Goal: Find specific page/section: Find specific page/section

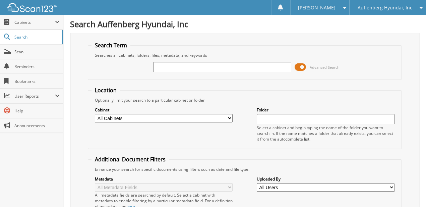
click at [221, 65] on input "text" at bounding box center [222, 67] width 138 height 10
click at [295, 68] on span at bounding box center [299, 67] width 11 height 10
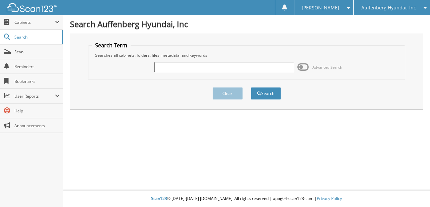
click at [254, 64] on input "text" at bounding box center [223, 67] width 139 height 10
type input "325071"
click at [251, 87] on button "Search" at bounding box center [266, 93] width 30 height 12
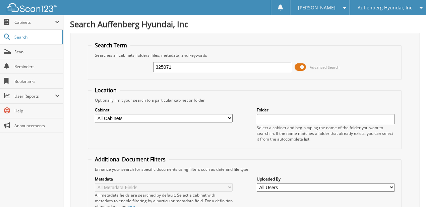
click at [297, 65] on span at bounding box center [299, 67] width 11 height 10
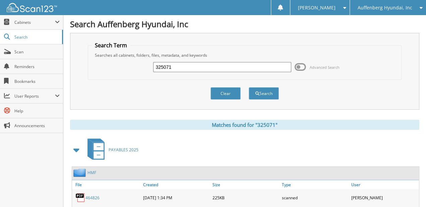
scroll to position [27, 0]
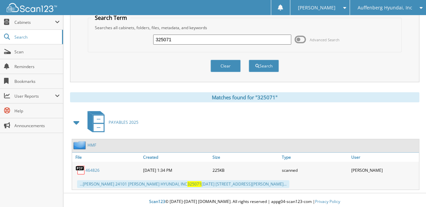
drag, startPoint x: 349, startPoint y: 62, endPoint x: 347, endPoint y: 120, distance: 58.3
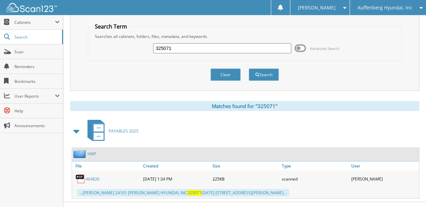
scroll to position [0, 0]
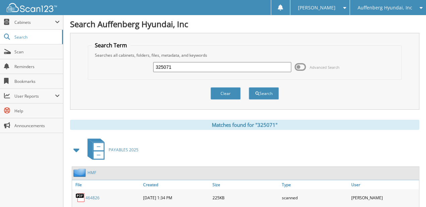
drag, startPoint x: 295, startPoint y: 107, endPoint x: 316, endPoint y: 36, distance: 74.3
click at [393, 2] on div "Auffenberg Hyundai, Inc" at bounding box center [387, 7] width 69 height 15
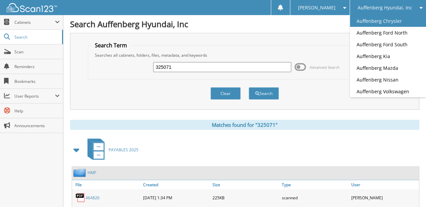
click at [397, 24] on link "Auffenberg Chrysler" at bounding box center [388, 21] width 76 height 12
